Goal: Task Accomplishment & Management: Manage account settings

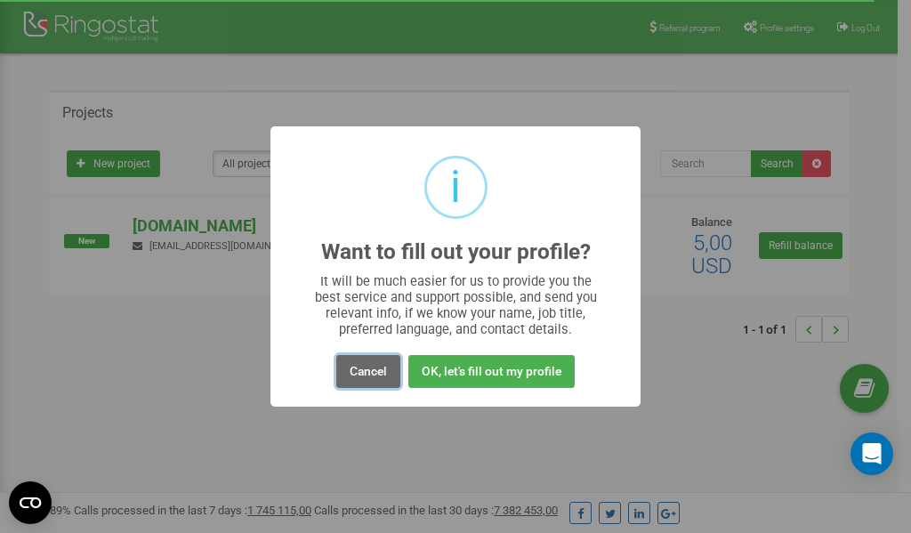
click at [368, 370] on button "Cancel" at bounding box center [368, 371] width 64 height 33
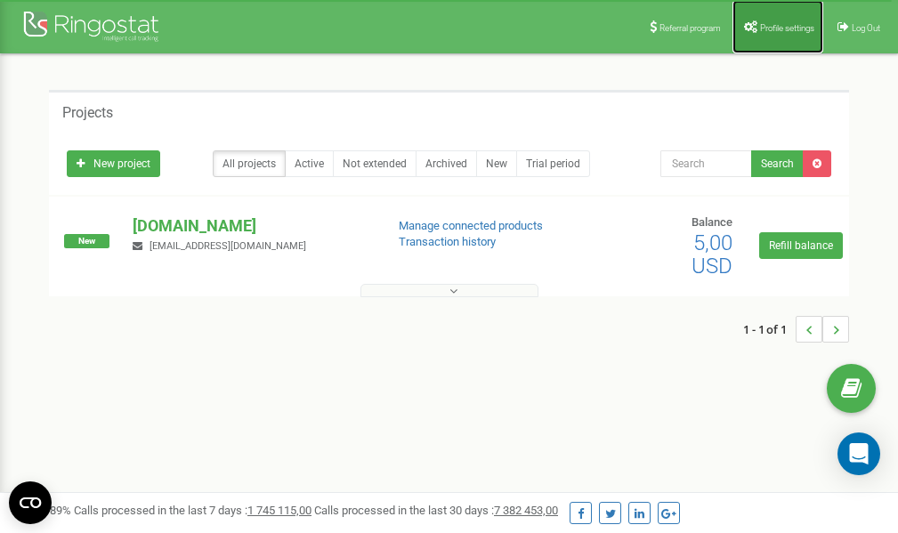
click at [772, 16] on link "Profile settings" at bounding box center [777, 26] width 91 height 53
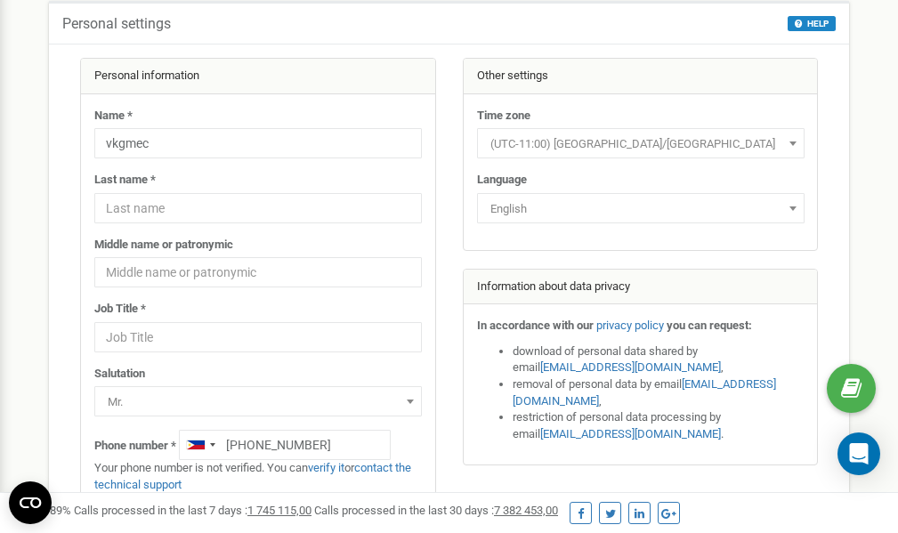
scroll to position [89, 0]
click at [336, 468] on link "verify it" at bounding box center [326, 467] width 36 height 13
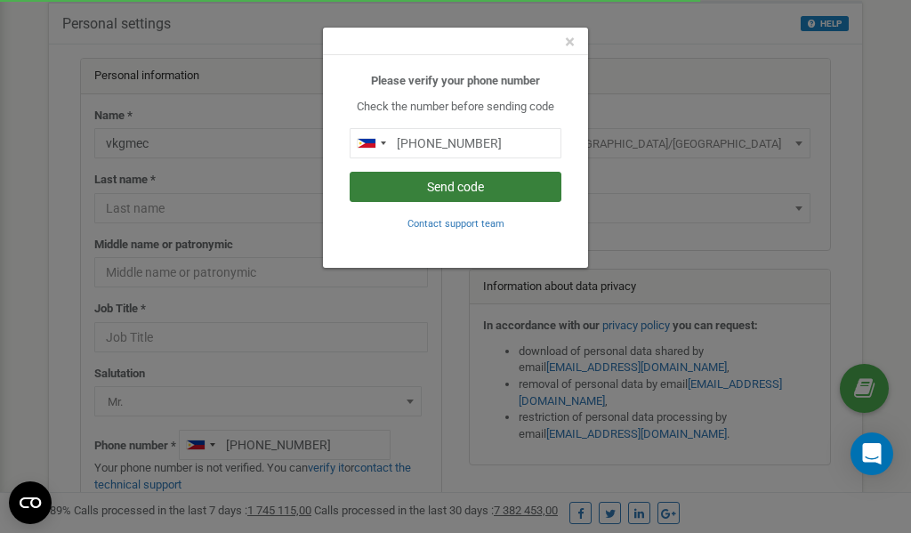
click at [469, 184] on button "Send code" at bounding box center [456, 187] width 212 height 30
